Goal: Check status

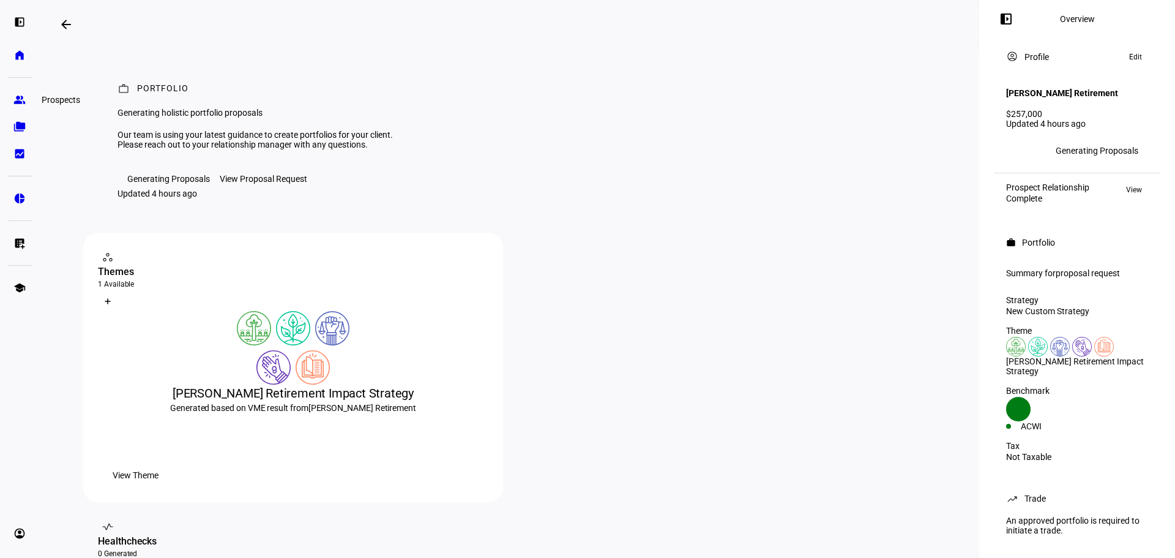
click at [20, 103] on eth-mat-symbol "group" at bounding box center [19, 100] width 12 height 12
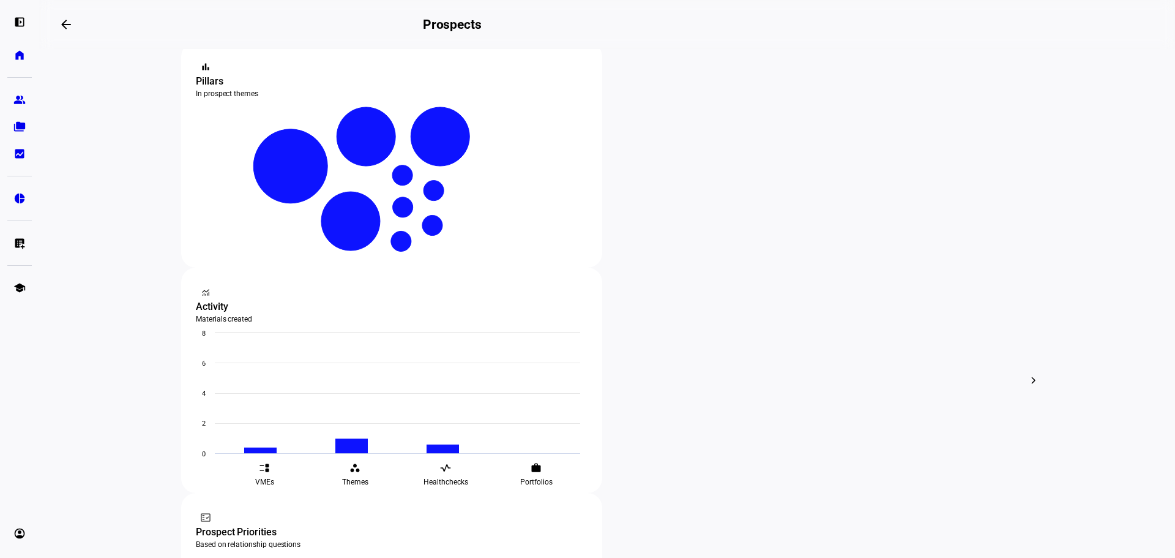
scroll to position [306, 0]
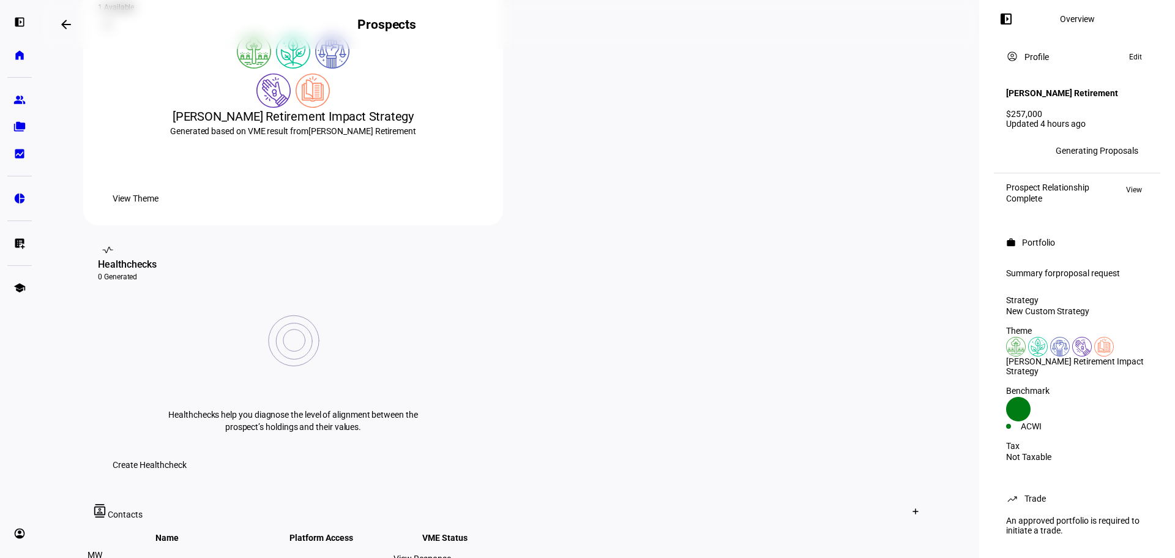
scroll to position [367, 0]
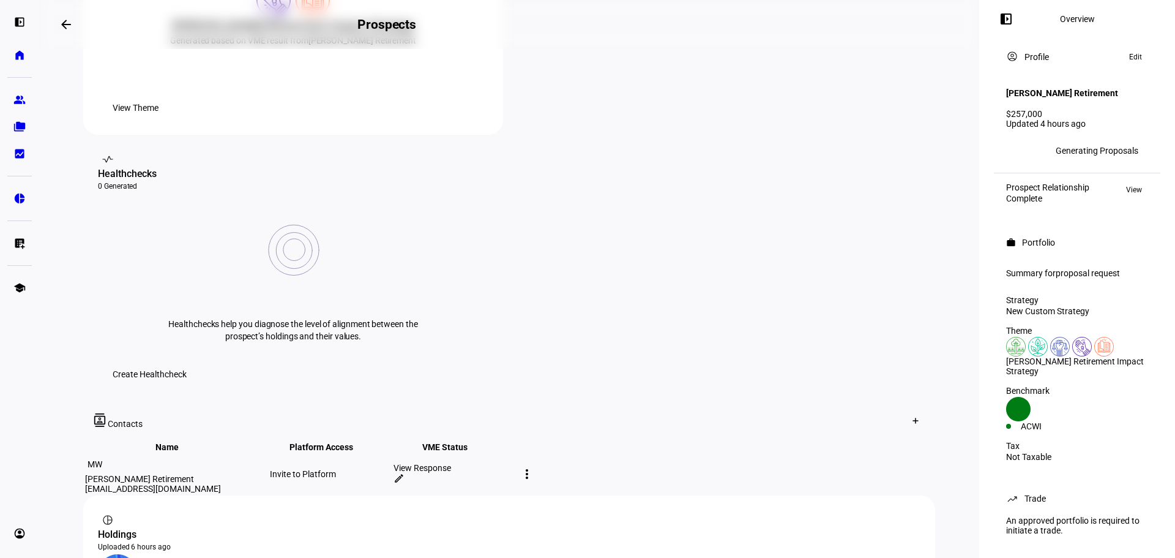
click at [515, 463] on div "View Response" at bounding box center [454, 468] width 121 height 10
